Goal: Transaction & Acquisition: Book appointment/travel/reservation

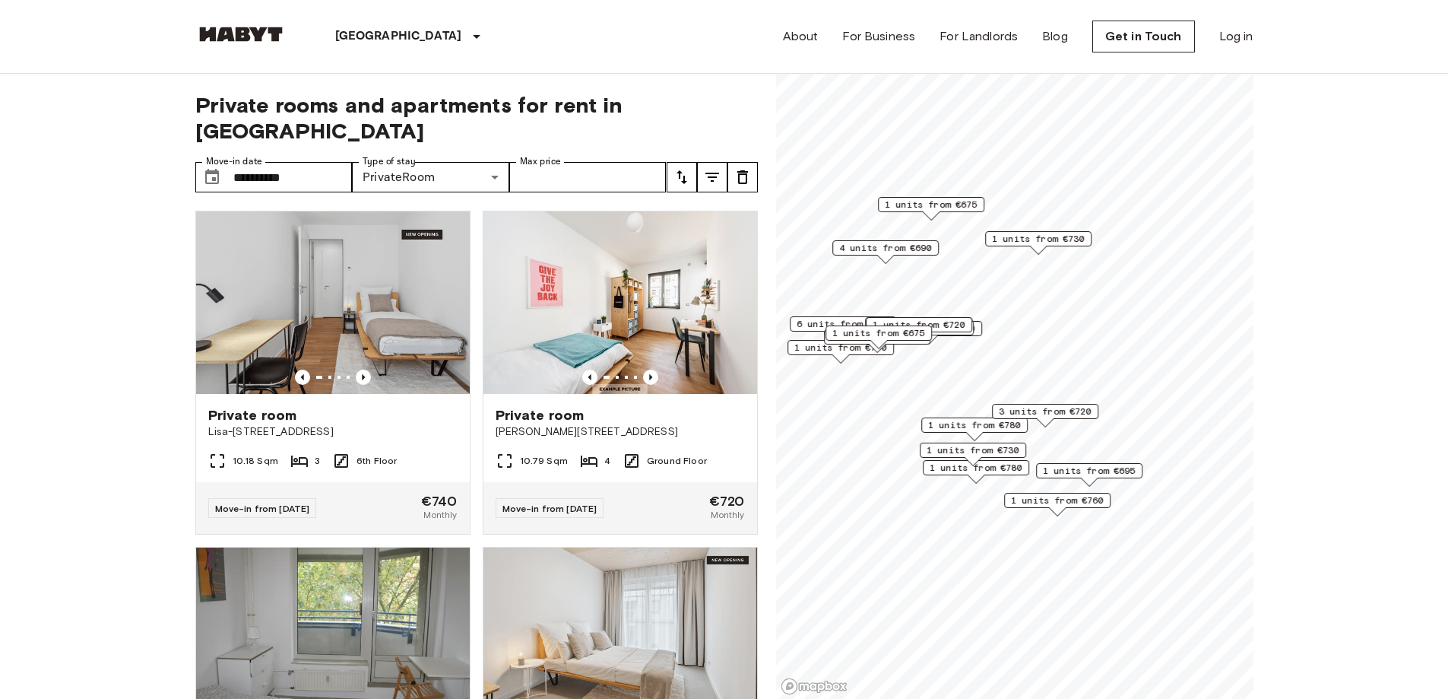
click at [711, 168] on icon "tune" at bounding box center [712, 177] width 18 height 18
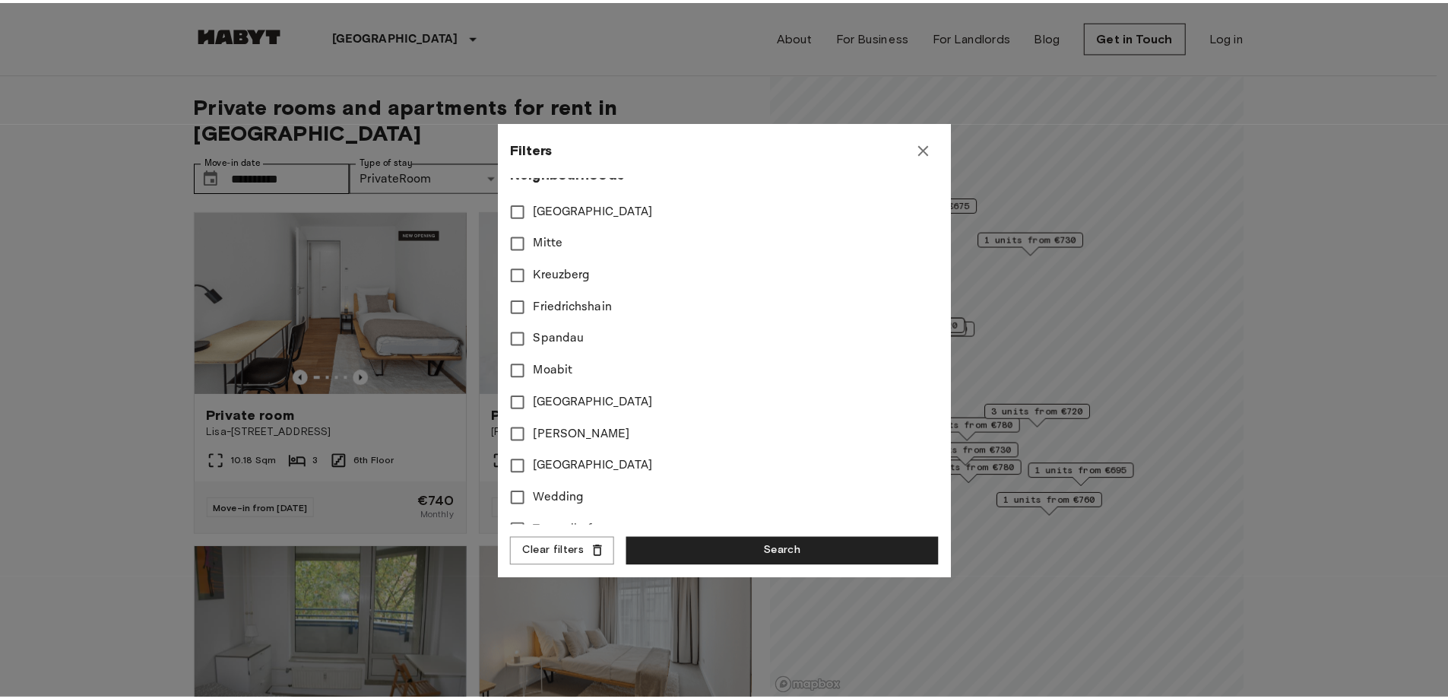
scroll to position [255, 0]
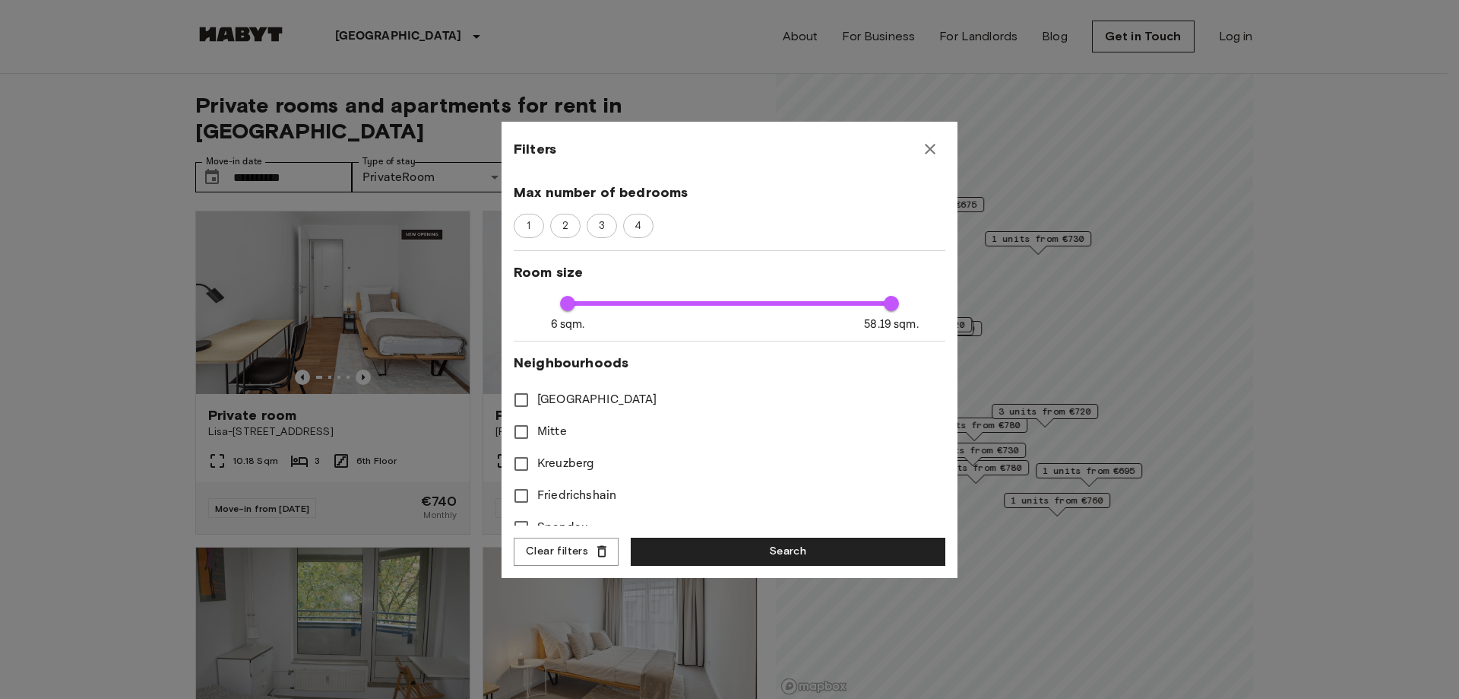
click at [711, 149] on icon "button" at bounding box center [930, 149] width 18 height 18
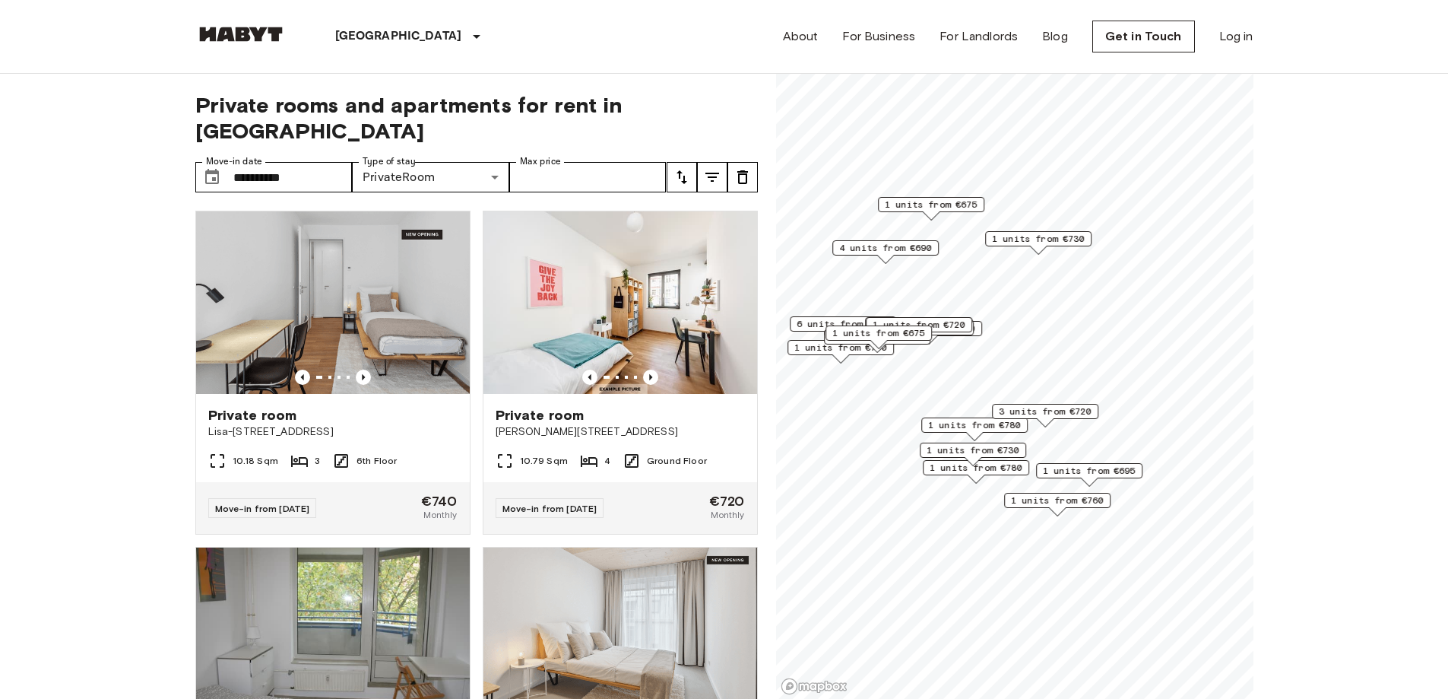
click at [689, 168] on icon "tune" at bounding box center [682, 177] width 18 height 18
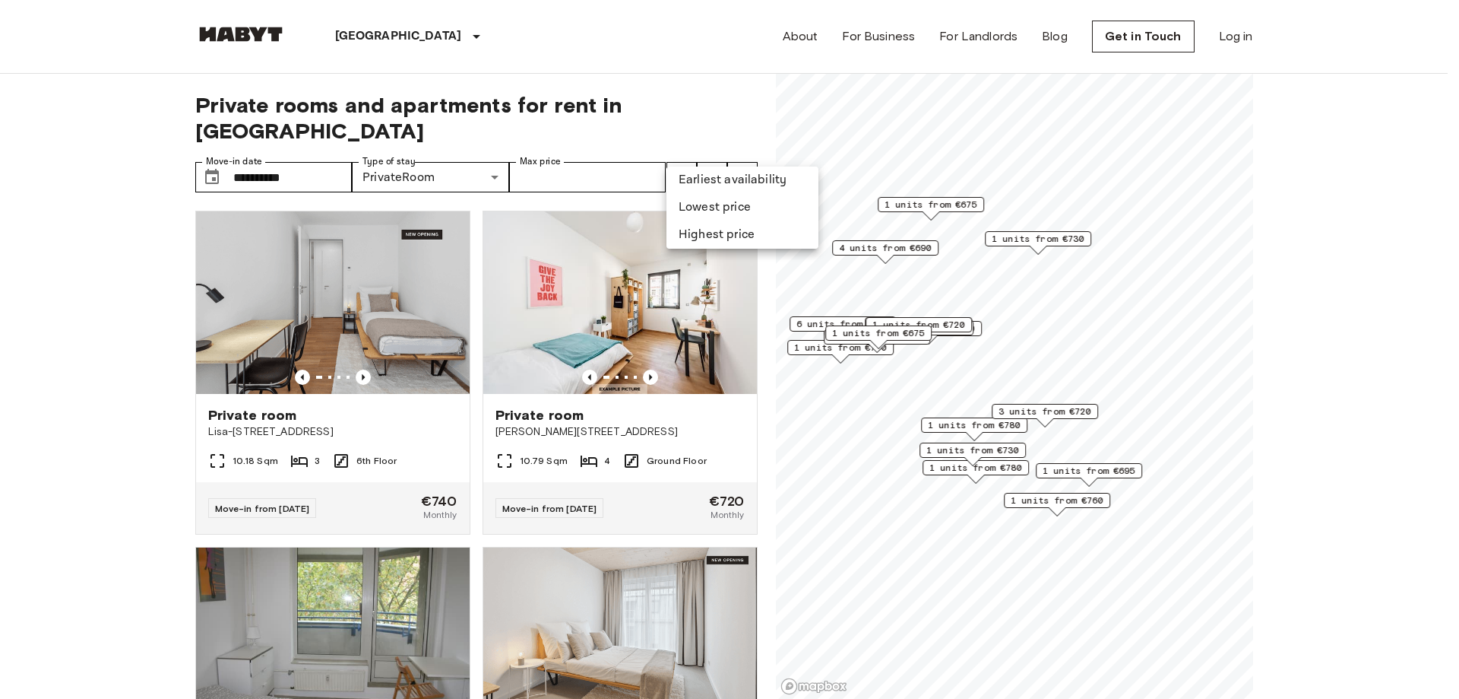
click at [711, 201] on li "Lowest price" at bounding box center [743, 207] width 152 height 27
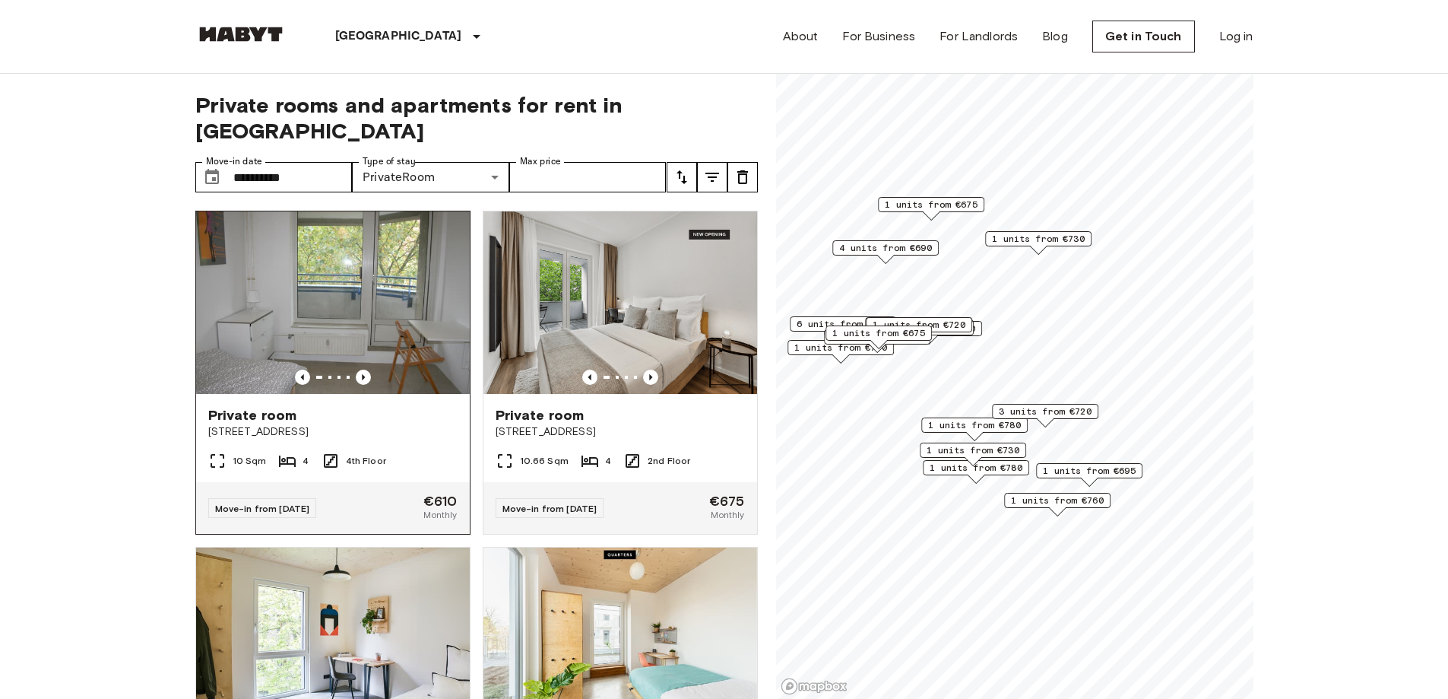
click at [307, 406] on div "Private room" at bounding box center [332, 415] width 249 height 18
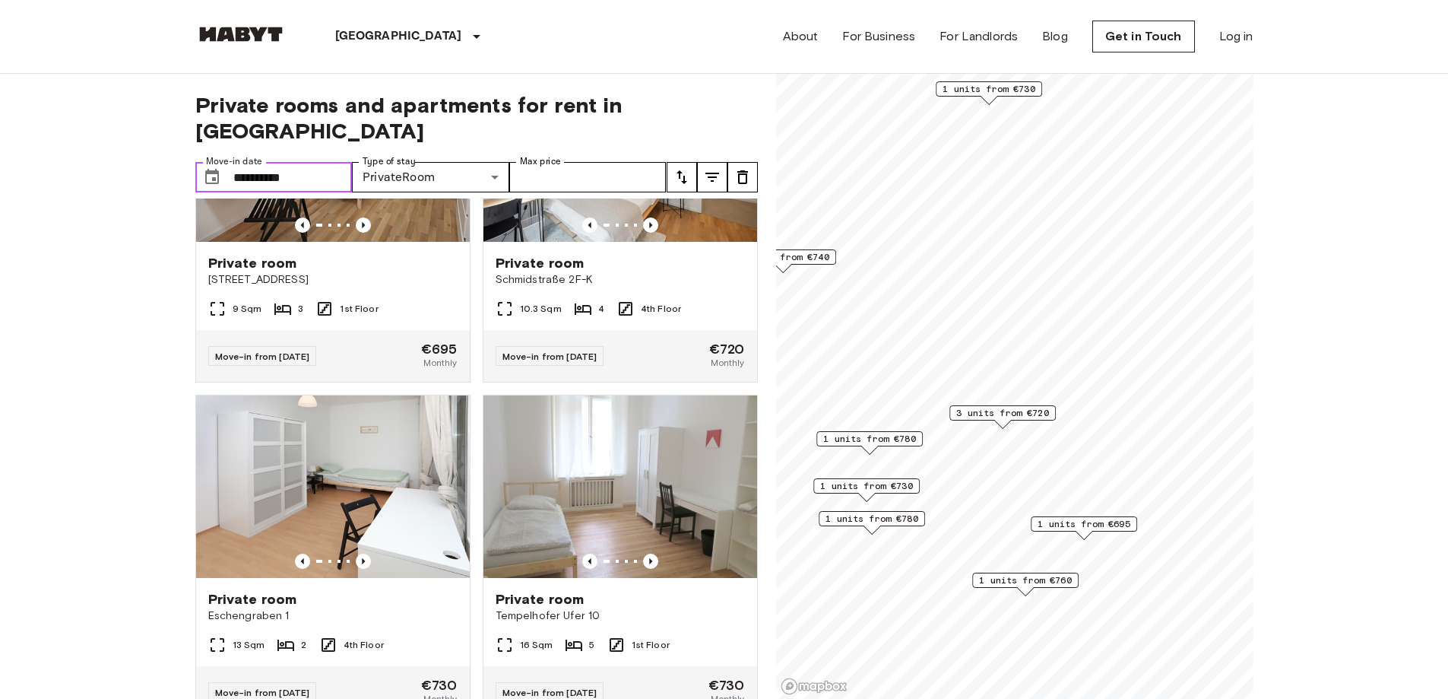
click at [277, 162] on input "**********" at bounding box center [292, 177] width 119 height 30
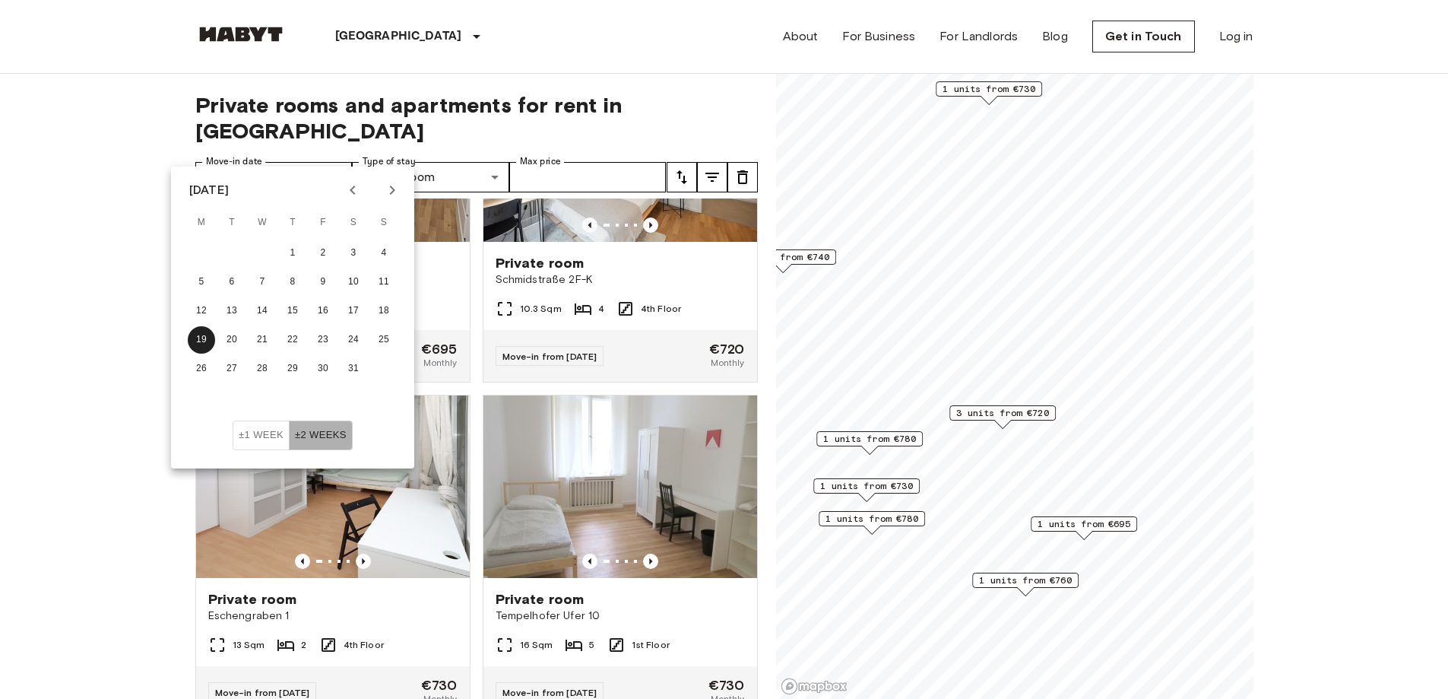
click at [327, 433] on button "±2 weeks" at bounding box center [321, 435] width 64 height 30
click at [274, 432] on button "±1 week" at bounding box center [261, 435] width 57 height 30
click at [316, 433] on button "±2 weeks" at bounding box center [321, 435] width 64 height 30
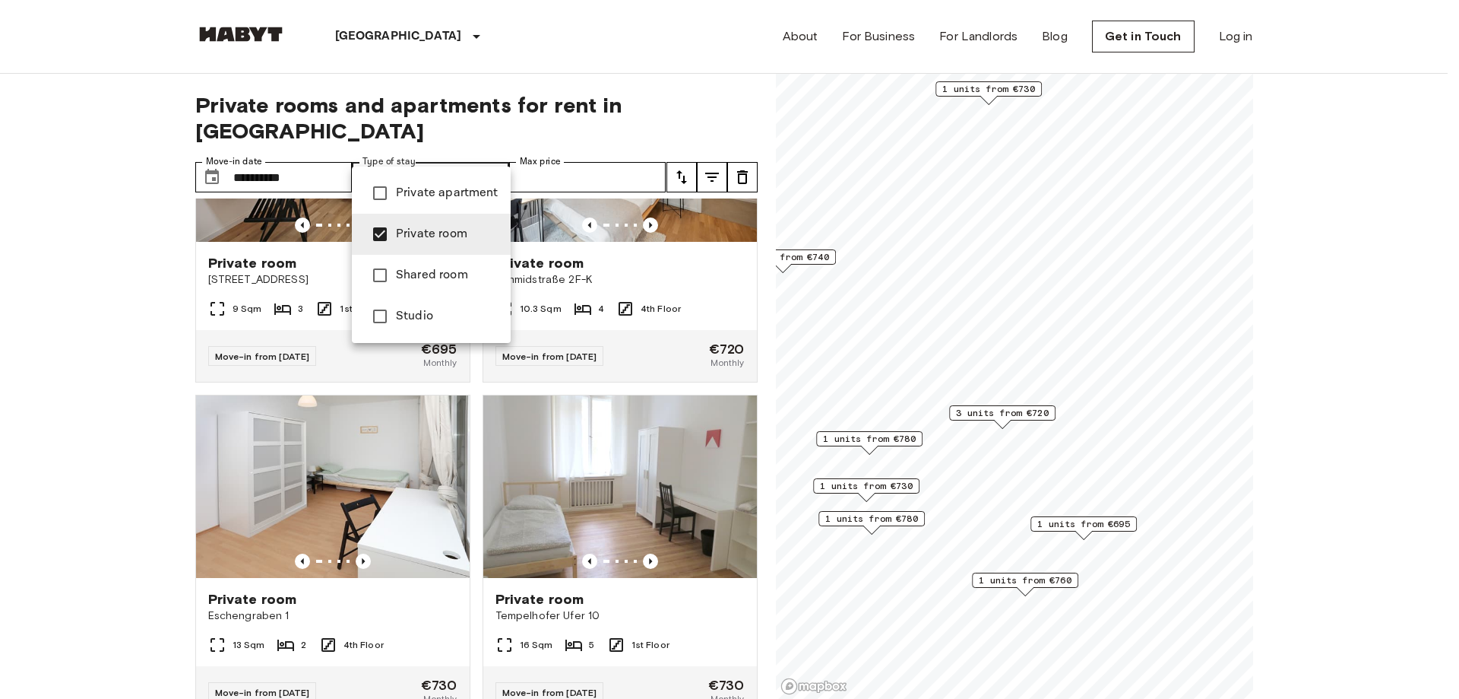
click at [461, 74] on div at bounding box center [729, 349] width 1459 height 699
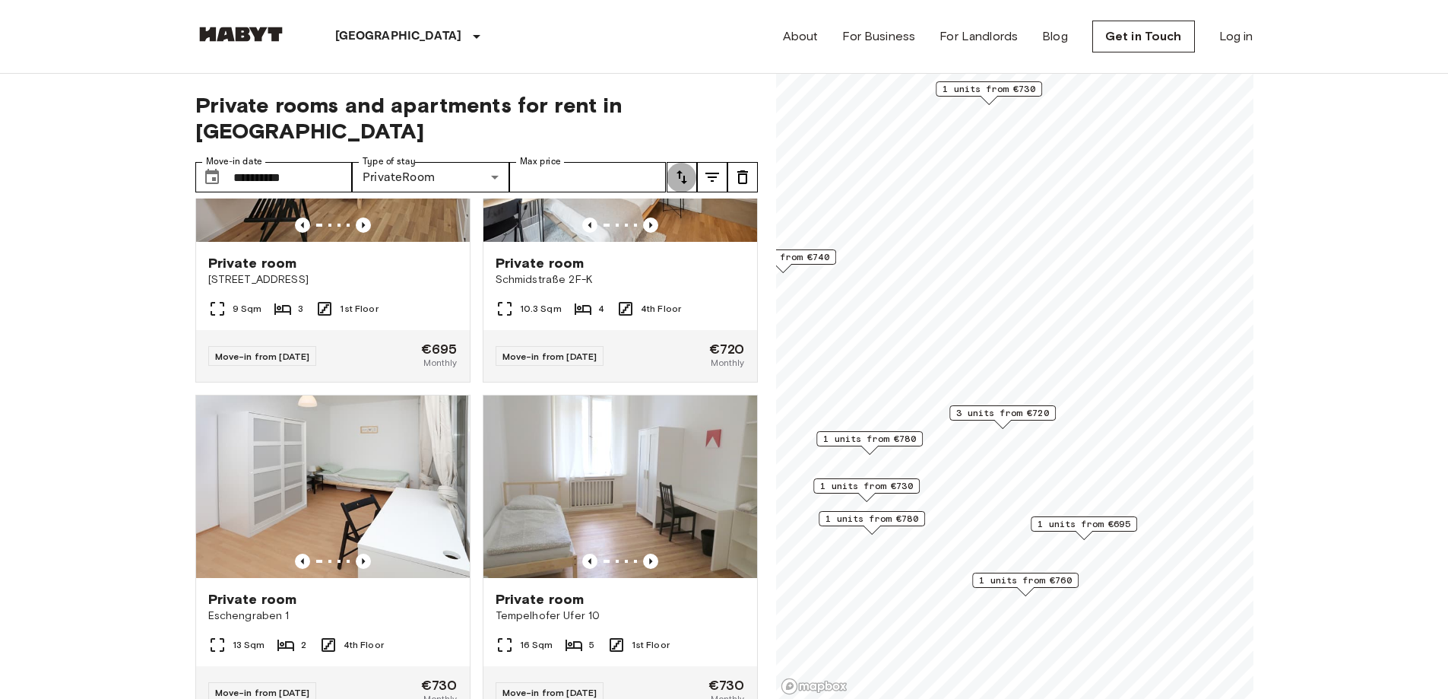
click at [688, 168] on icon "tune" at bounding box center [682, 177] width 18 height 18
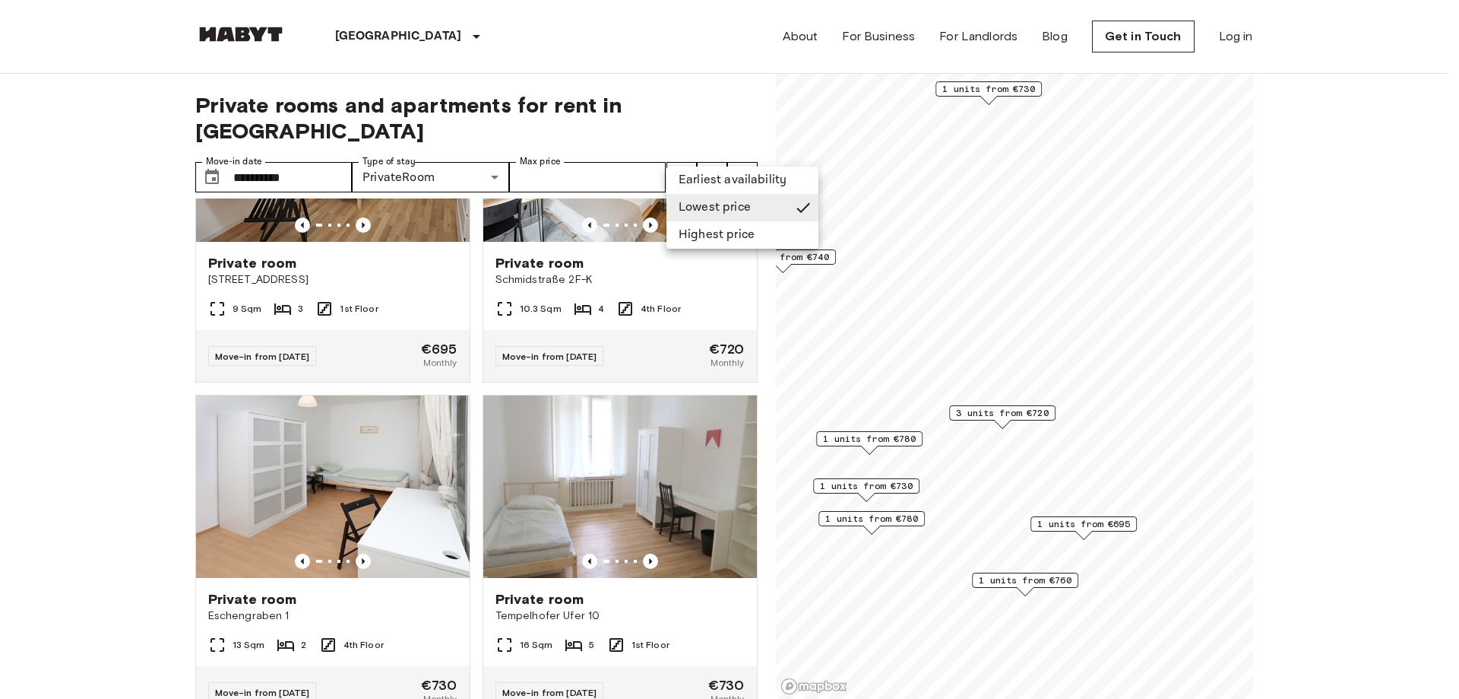
click at [688, 151] on div at bounding box center [729, 349] width 1459 height 699
